Goal: Task Accomplishment & Management: Manage account settings

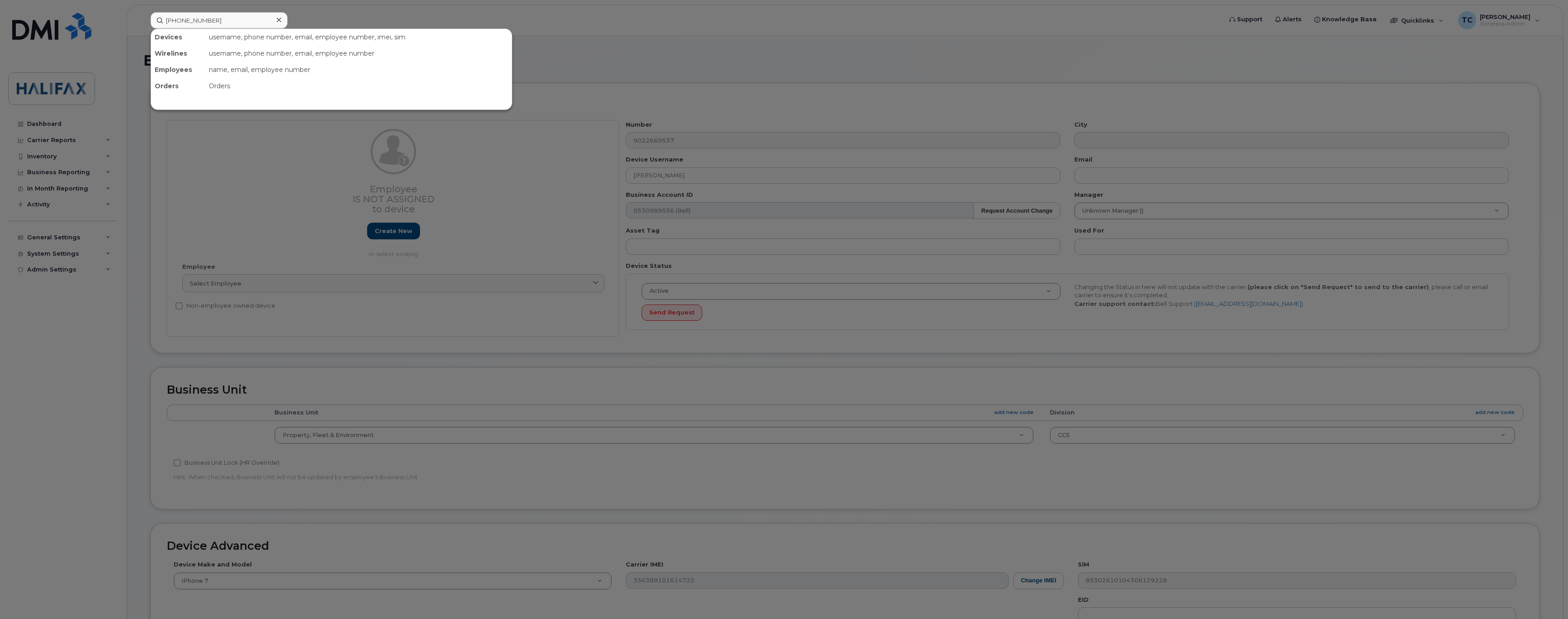
select select "29637103"
type input "902-430-4524"
click at [194, 55] on div "[PERSON_NAME] Fall [PERSON_NAME]" at bounding box center [200, 57] width 88 height 9
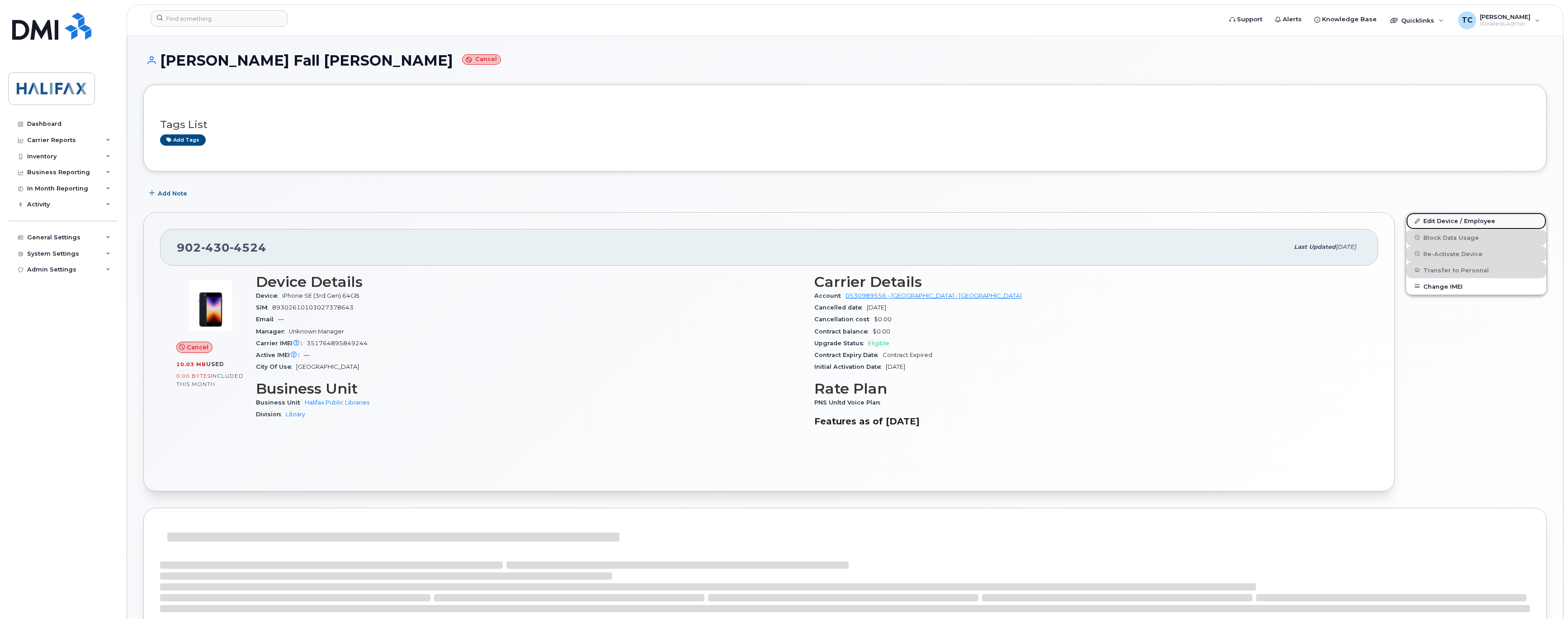
click at [1434, 227] on link "Edit Device / Employee" at bounding box center [1476, 221] width 140 height 16
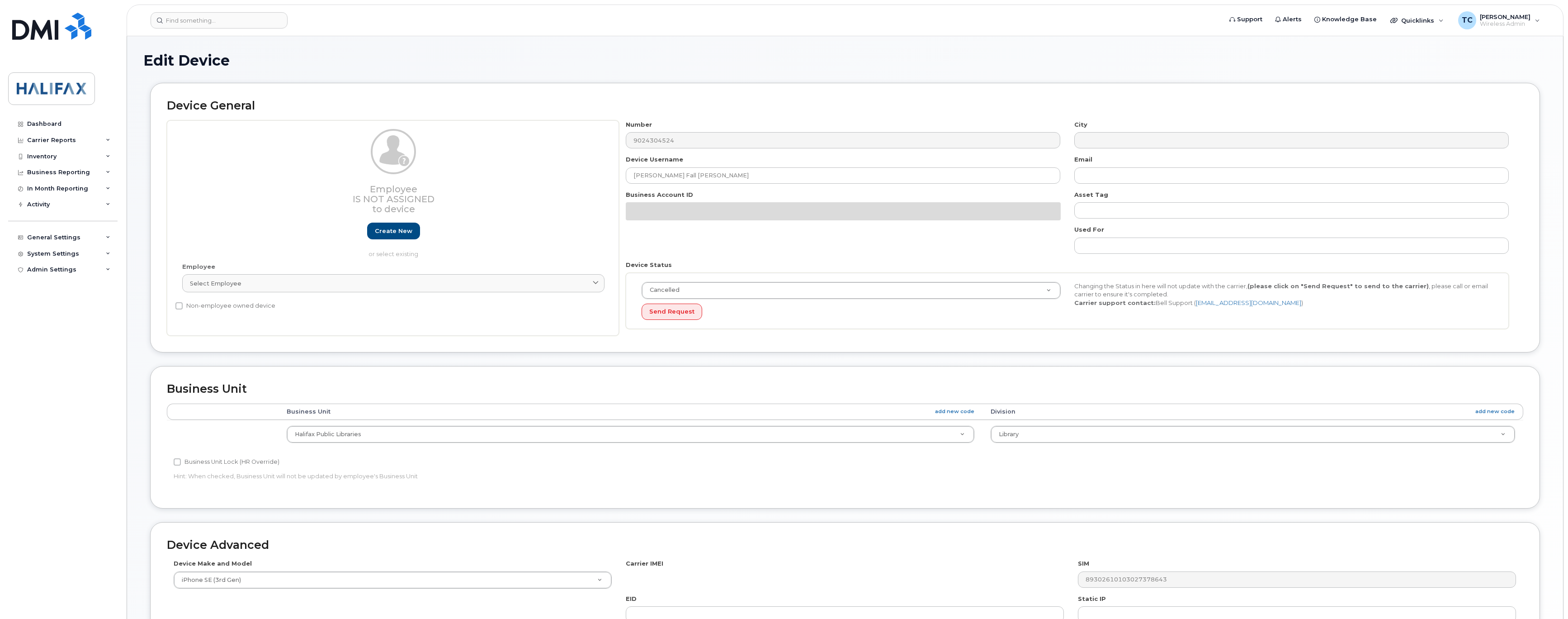
select select "29637105"
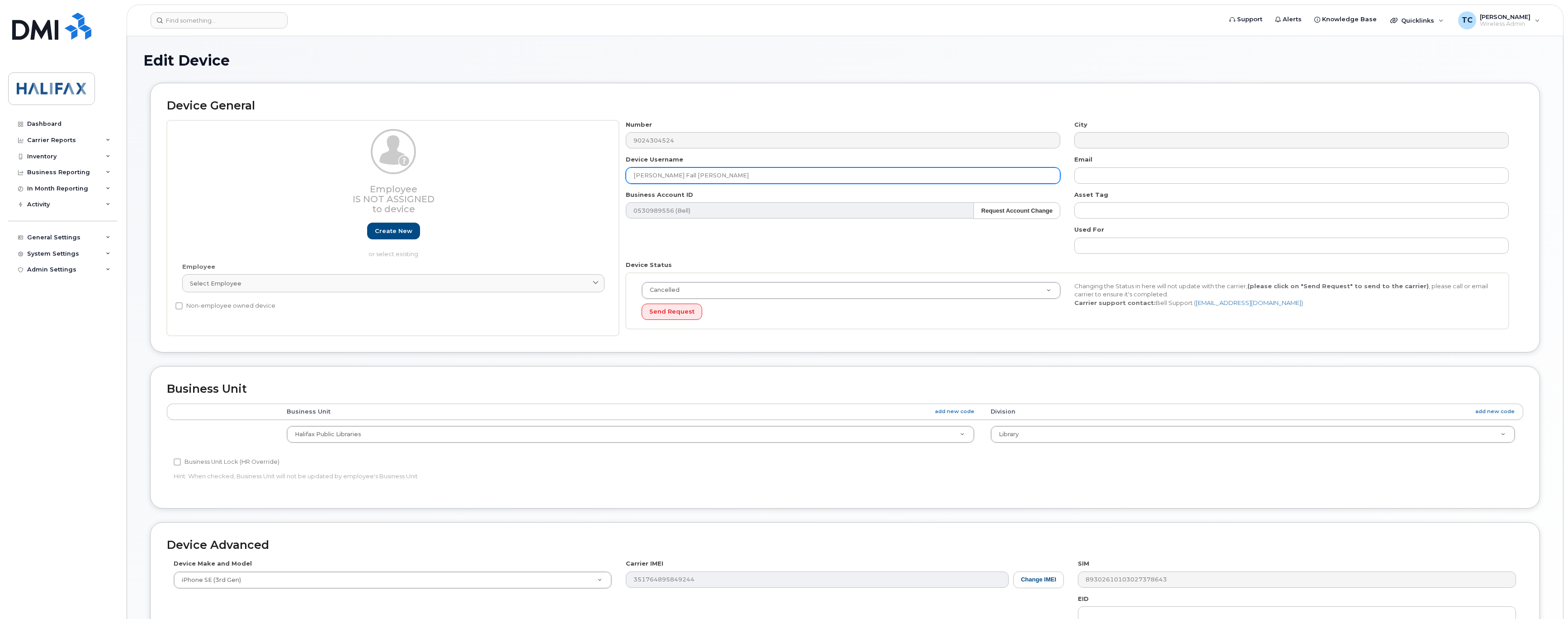
drag, startPoint x: 723, startPoint y: 173, endPoint x: 325, endPoint y: 121, distance: 401.4
click at [338, 127] on div "Employee Is not assigned to device Create new or select existing Employee Selec…" at bounding box center [845, 227] width 1356 height 216
drag, startPoint x: 649, startPoint y: 175, endPoint x: 656, endPoint y: 163, distance: 13.9
click at [649, 175] on input "Hughes MacKay" at bounding box center [843, 175] width 435 height 16
type input "[PERSON_NAME]"
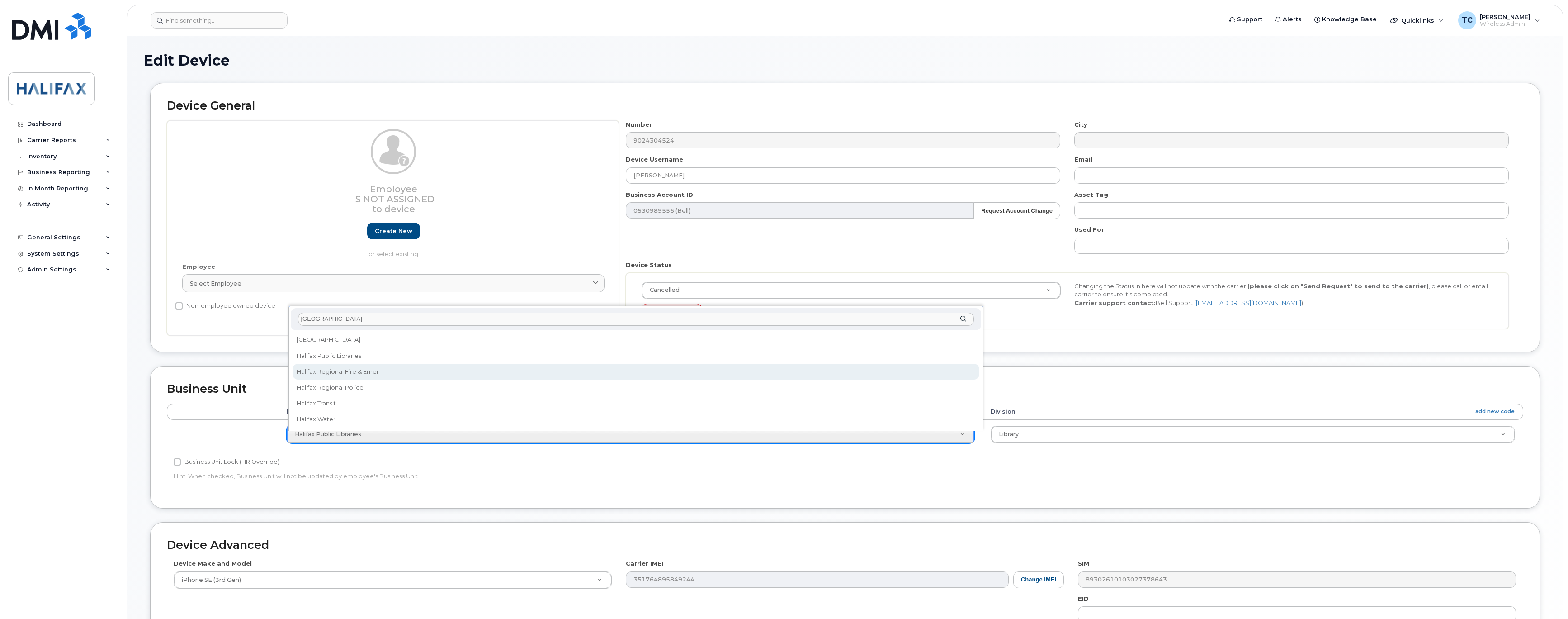
type input "halifax"
select select "29637096"
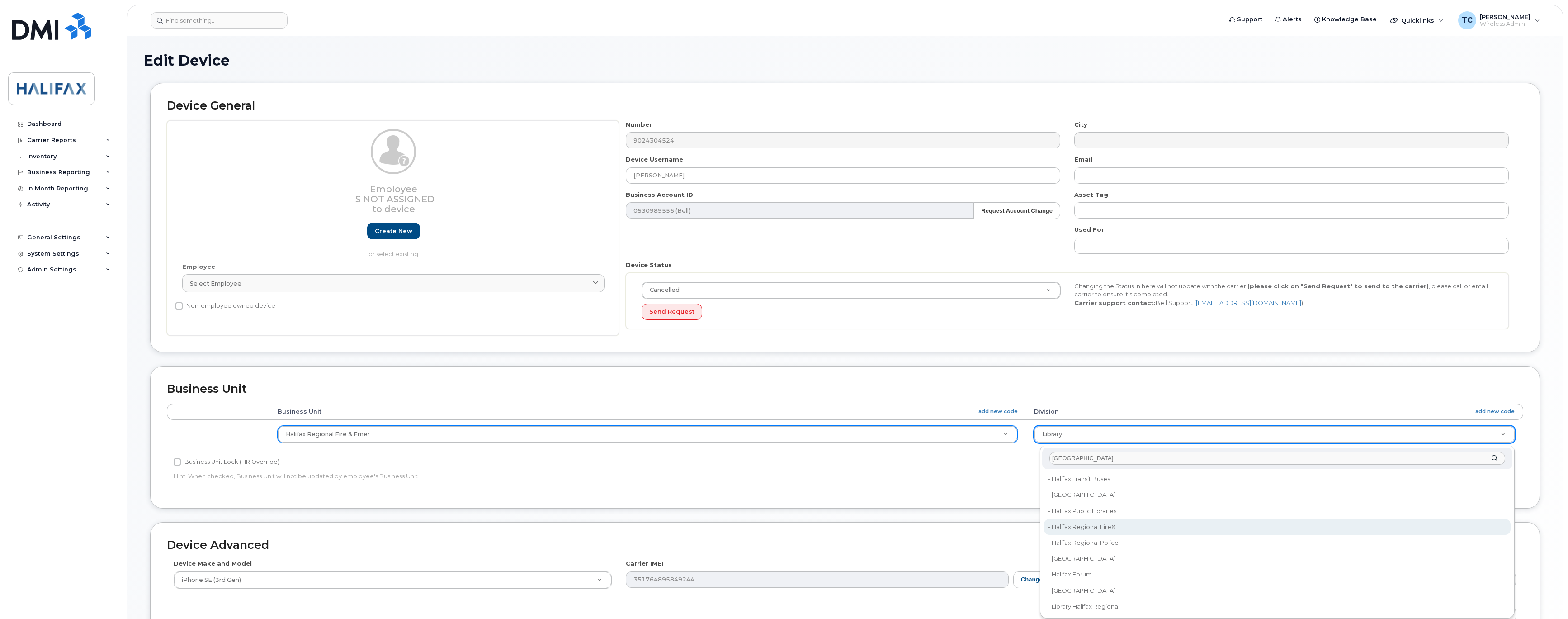
type input "halifax"
type input "29670249"
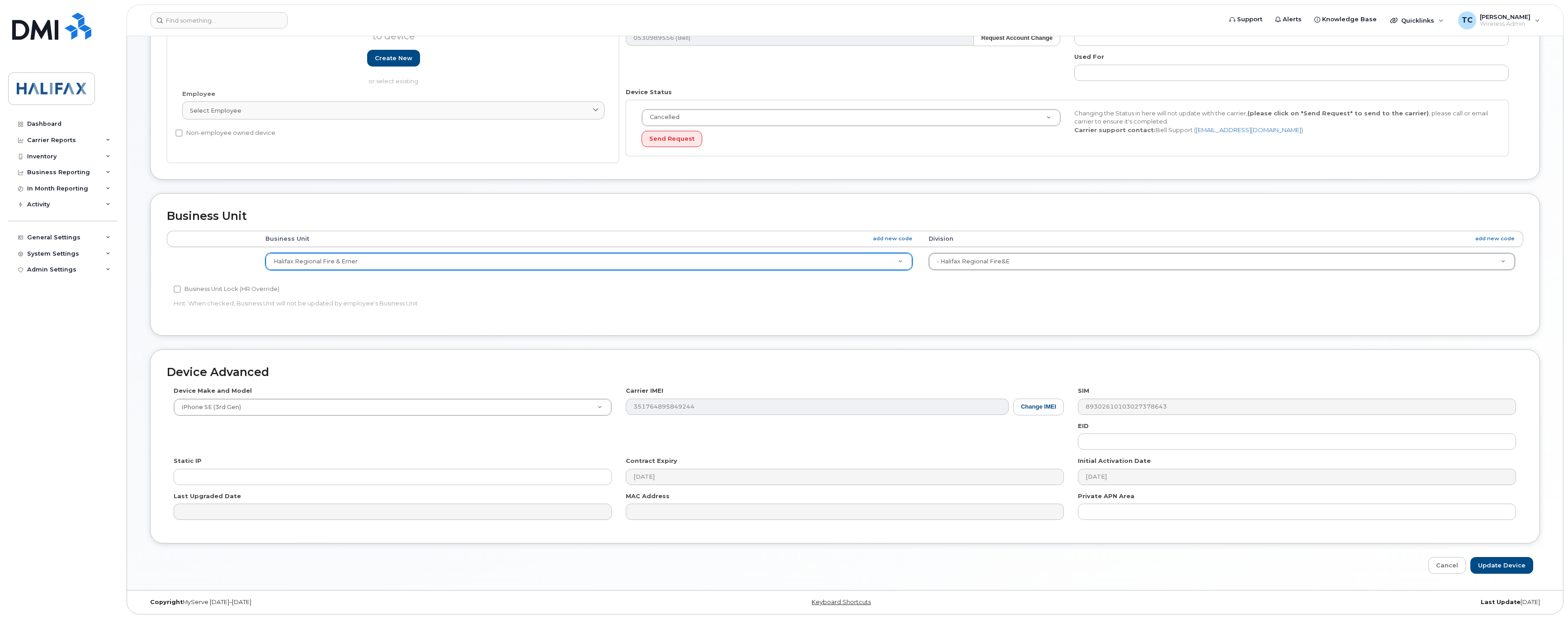
scroll to position [178, 0]
click at [1515, 566] on input "Update Device" at bounding box center [1501, 565] width 63 height 17
type input "Saving..."
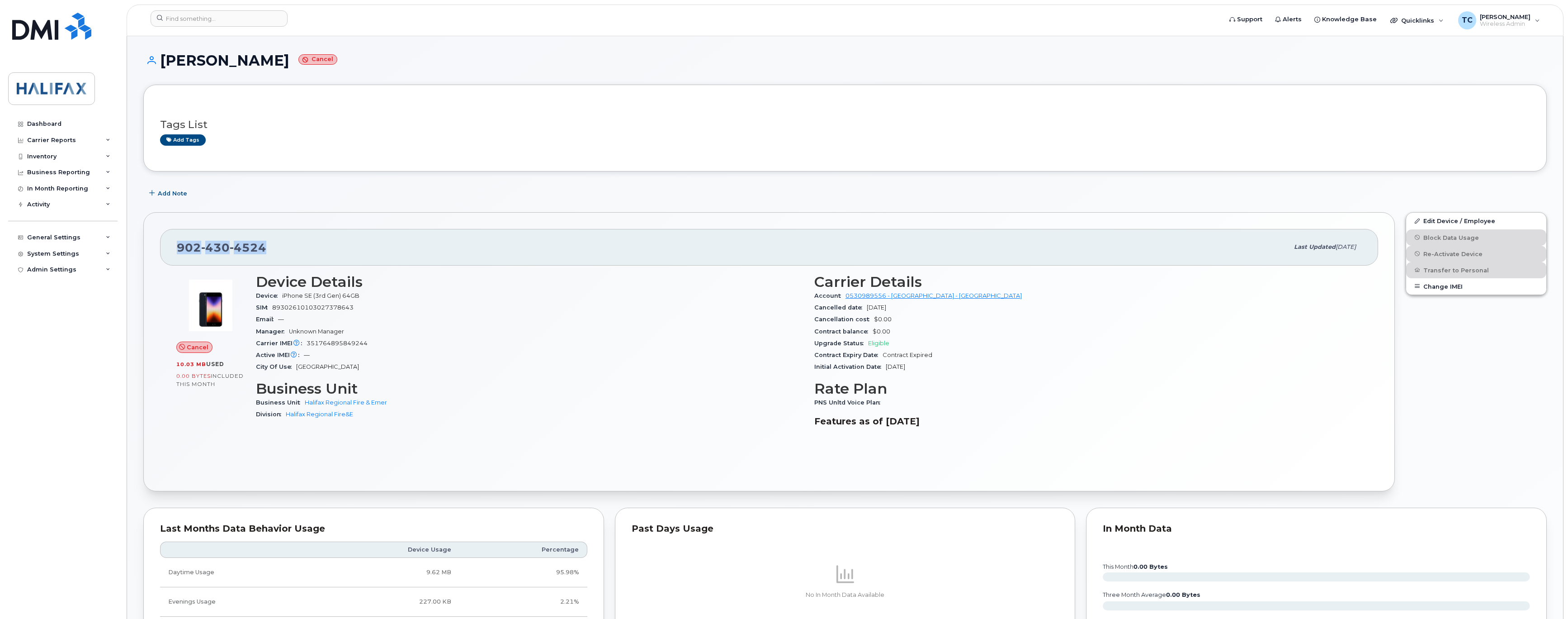
drag, startPoint x: 266, startPoint y: 244, endPoint x: 176, endPoint y: 240, distance: 90.1
click at [176, 240] on div "[PHONE_NUMBER]" at bounding box center [732, 247] width 1111 height 19
copy span "[PHONE_NUMBER]"
